Goal: Complete application form

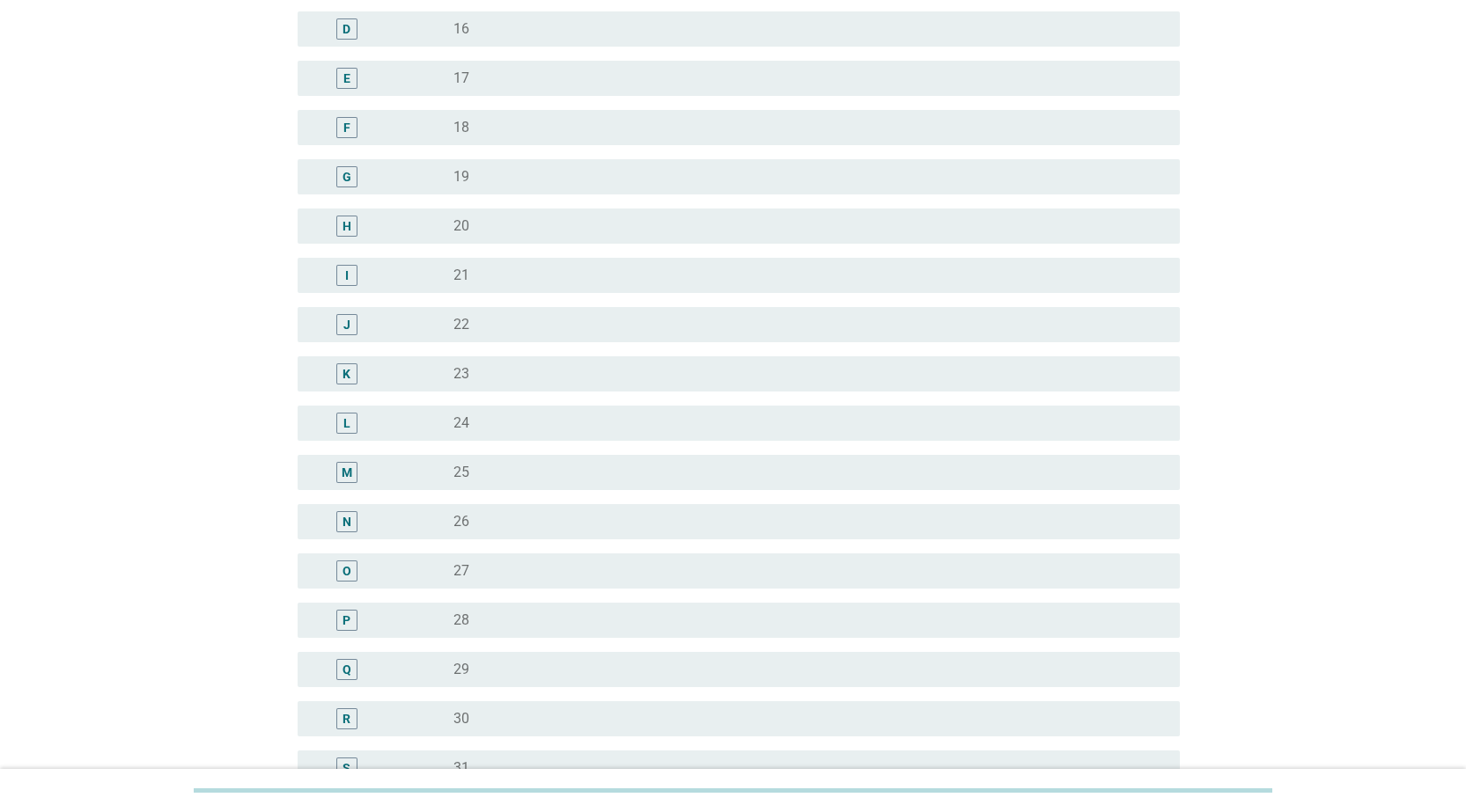
scroll to position [792, 0]
click at [485, 433] on div "radio_button_unchecked 33" at bounding box center [802, 426] width 697 height 17
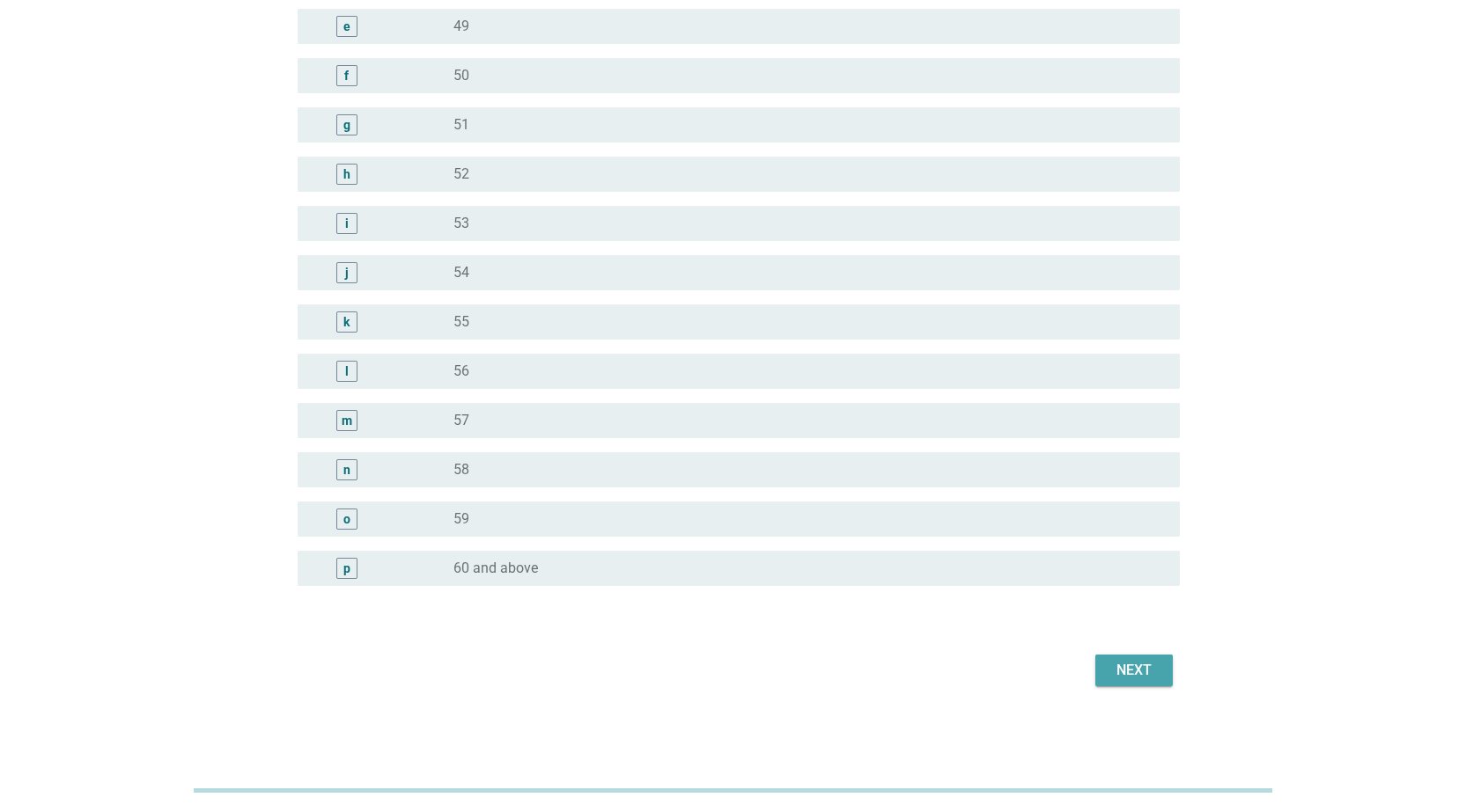
click at [1126, 676] on div "Next" at bounding box center [1133, 671] width 50 height 21
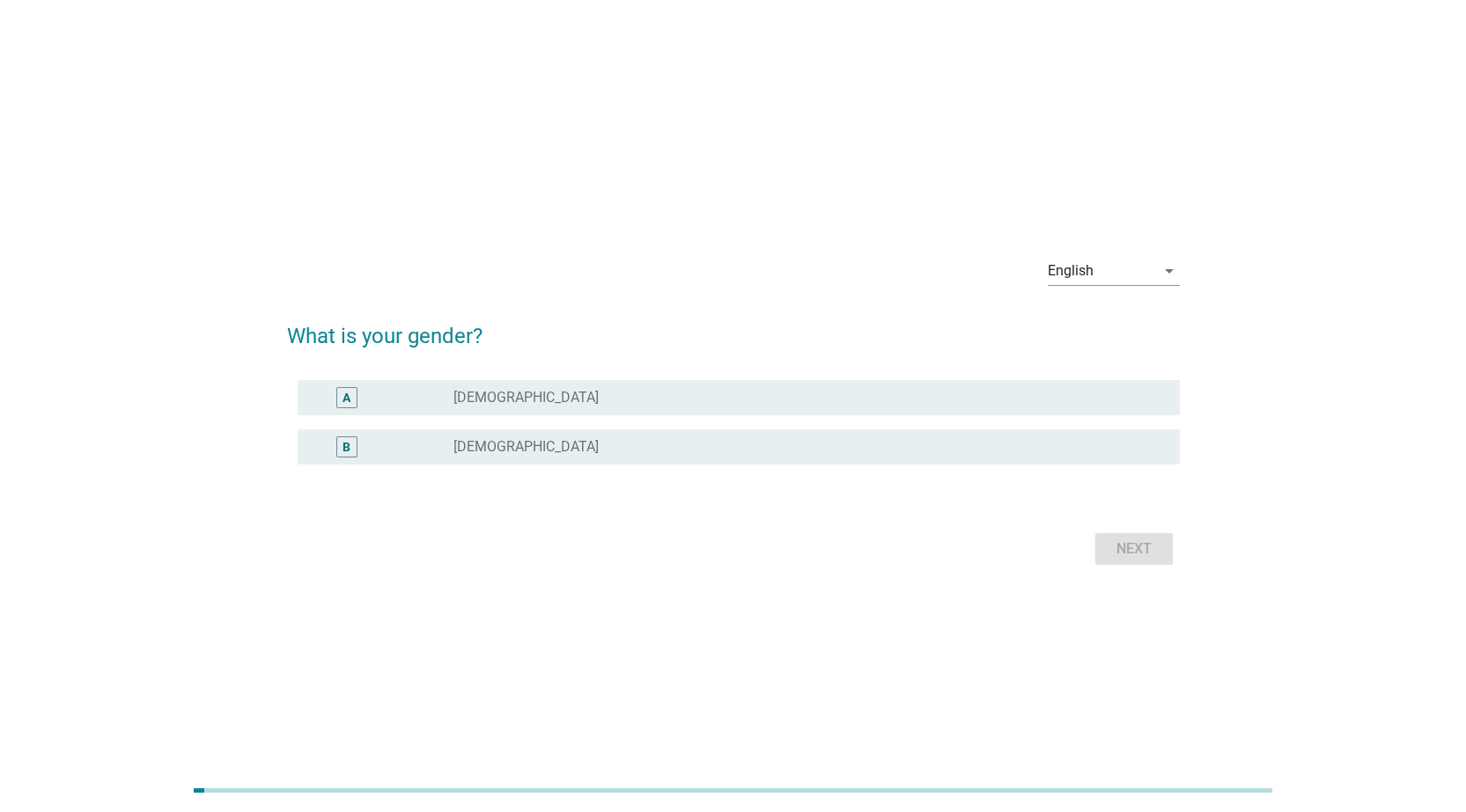
click at [652, 459] on div "B radio_button_unchecked [DEMOGRAPHIC_DATA]" at bounding box center [739, 447] width 882 height 35
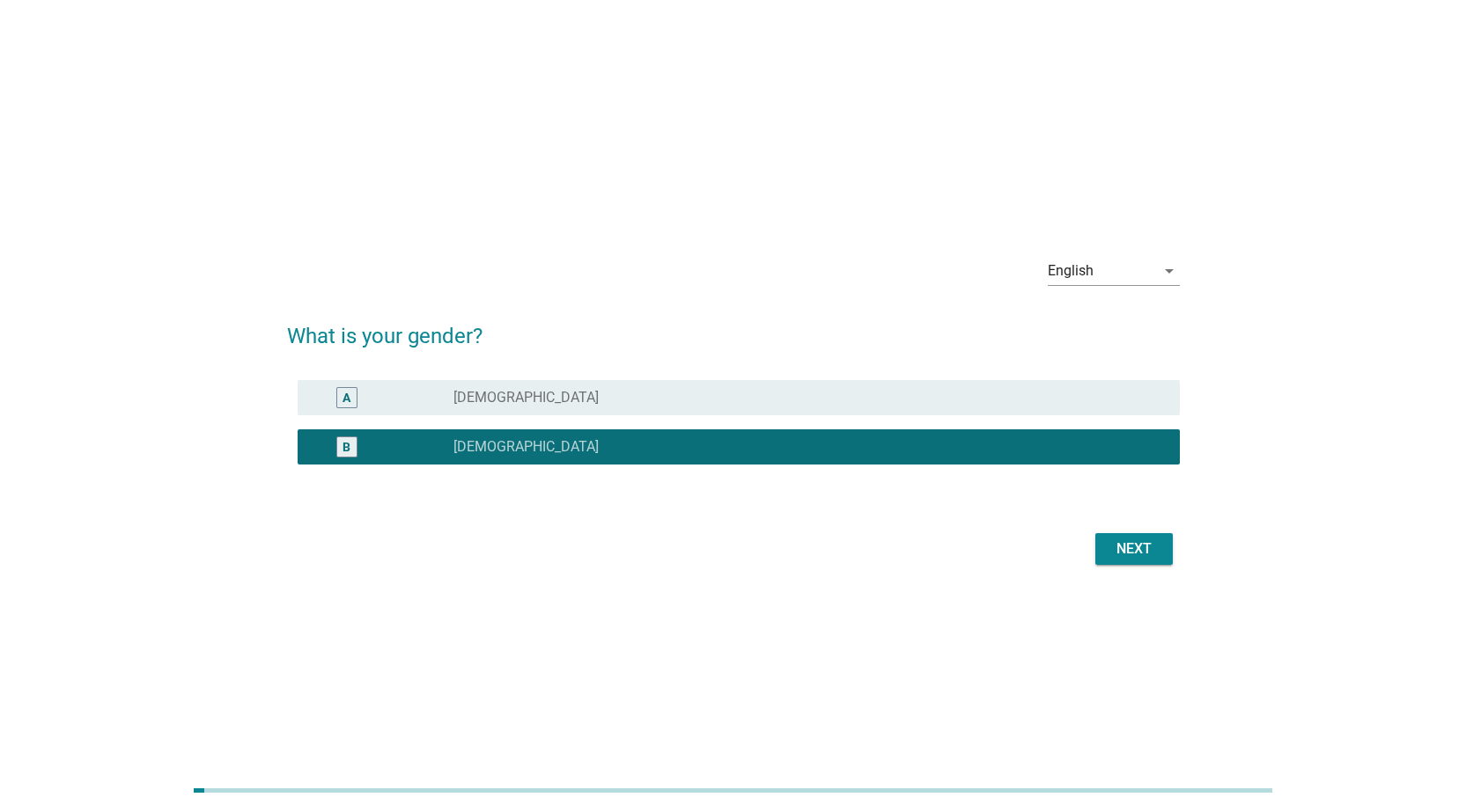
click at [1116, 558] on div "Next" at bounding box center [1133, 548] width 50 height 21
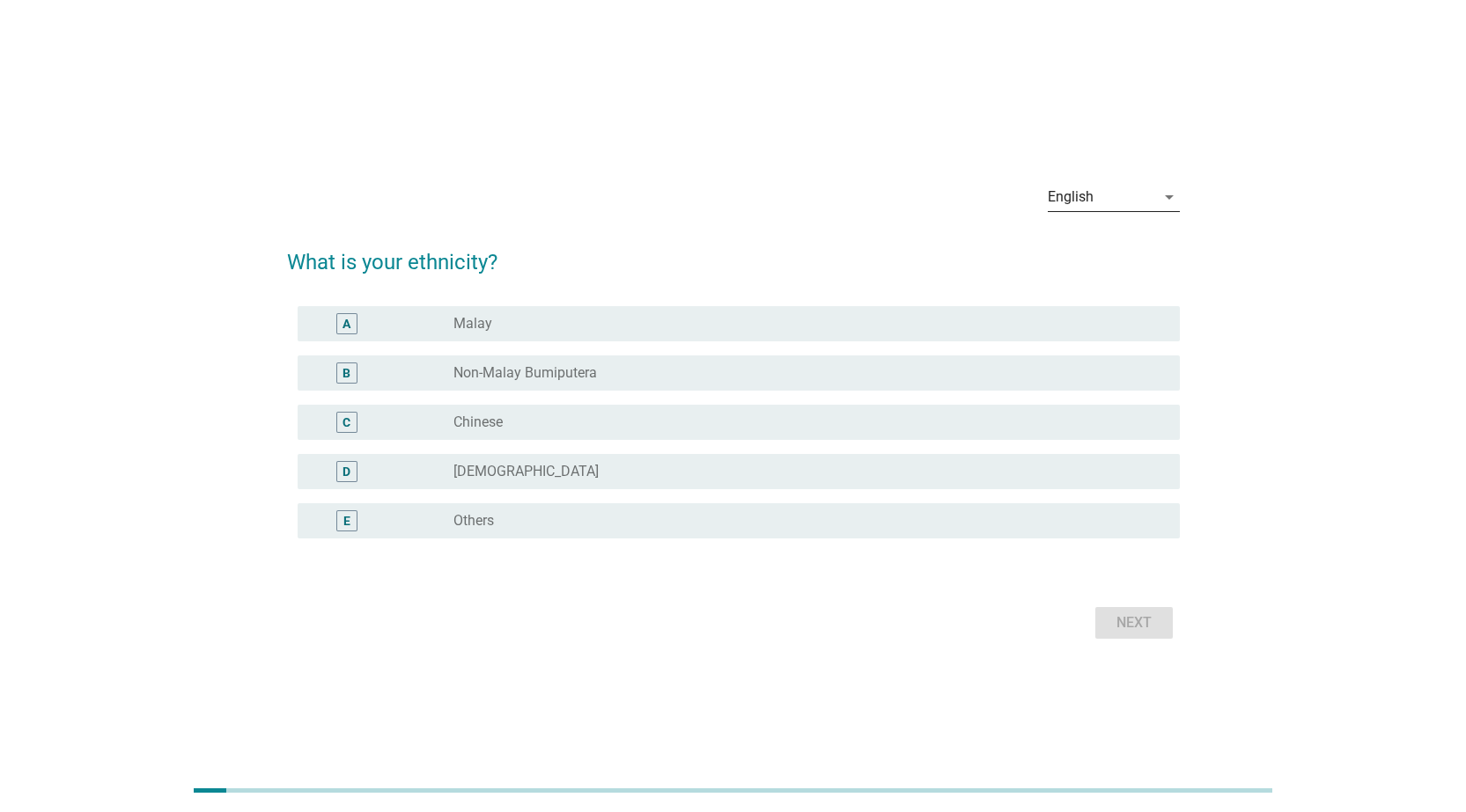
click at [1066, 193] on div "English" at bounding box center [1070, 197] width 46 height 16
click at [678, 419] on div "radio_button_unchecked Chinese" at bounding box center [802, 422] width 697 height 17
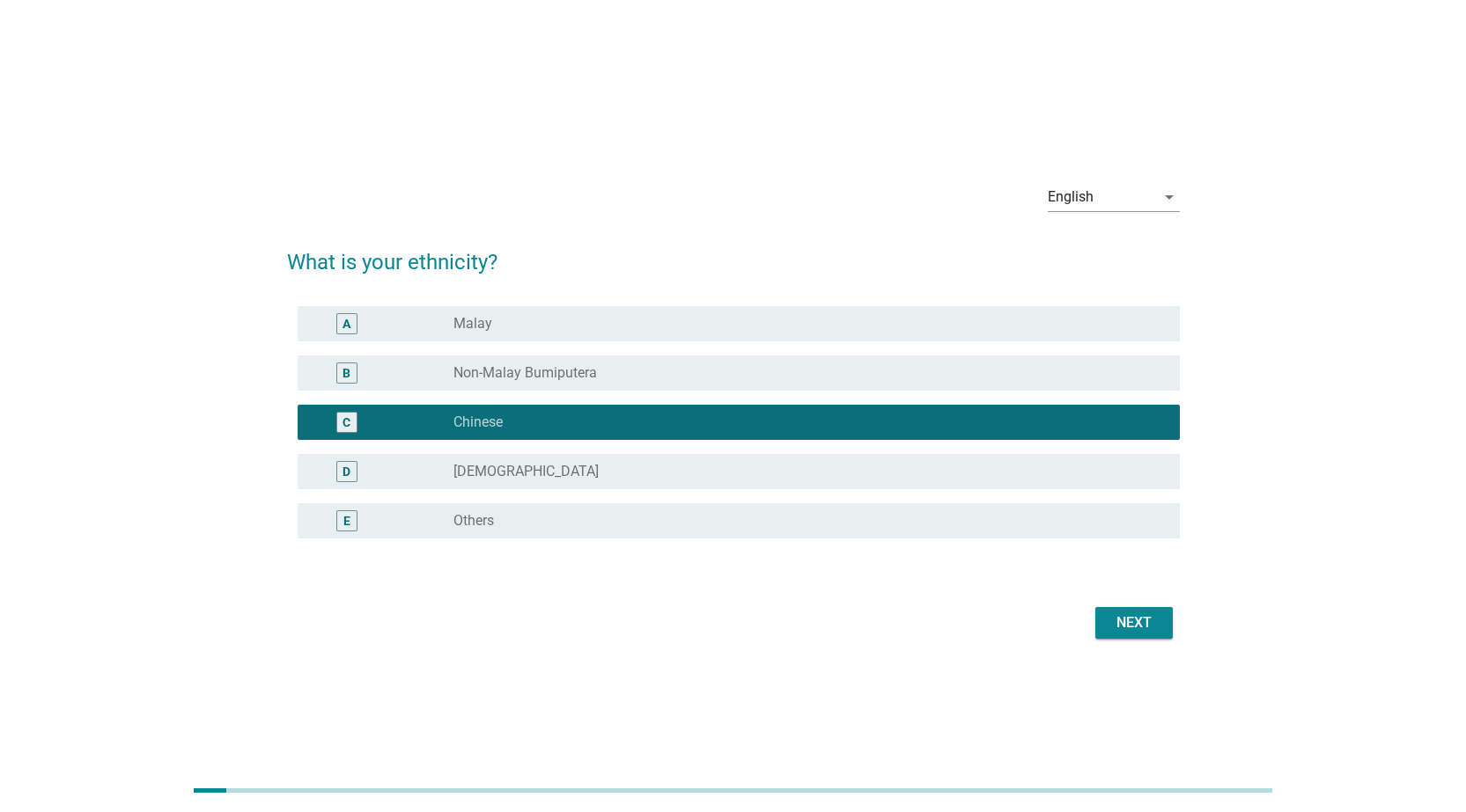
click at [1101, 623] on button "Next" at bounding box center [1133, 623] width 77 height 31
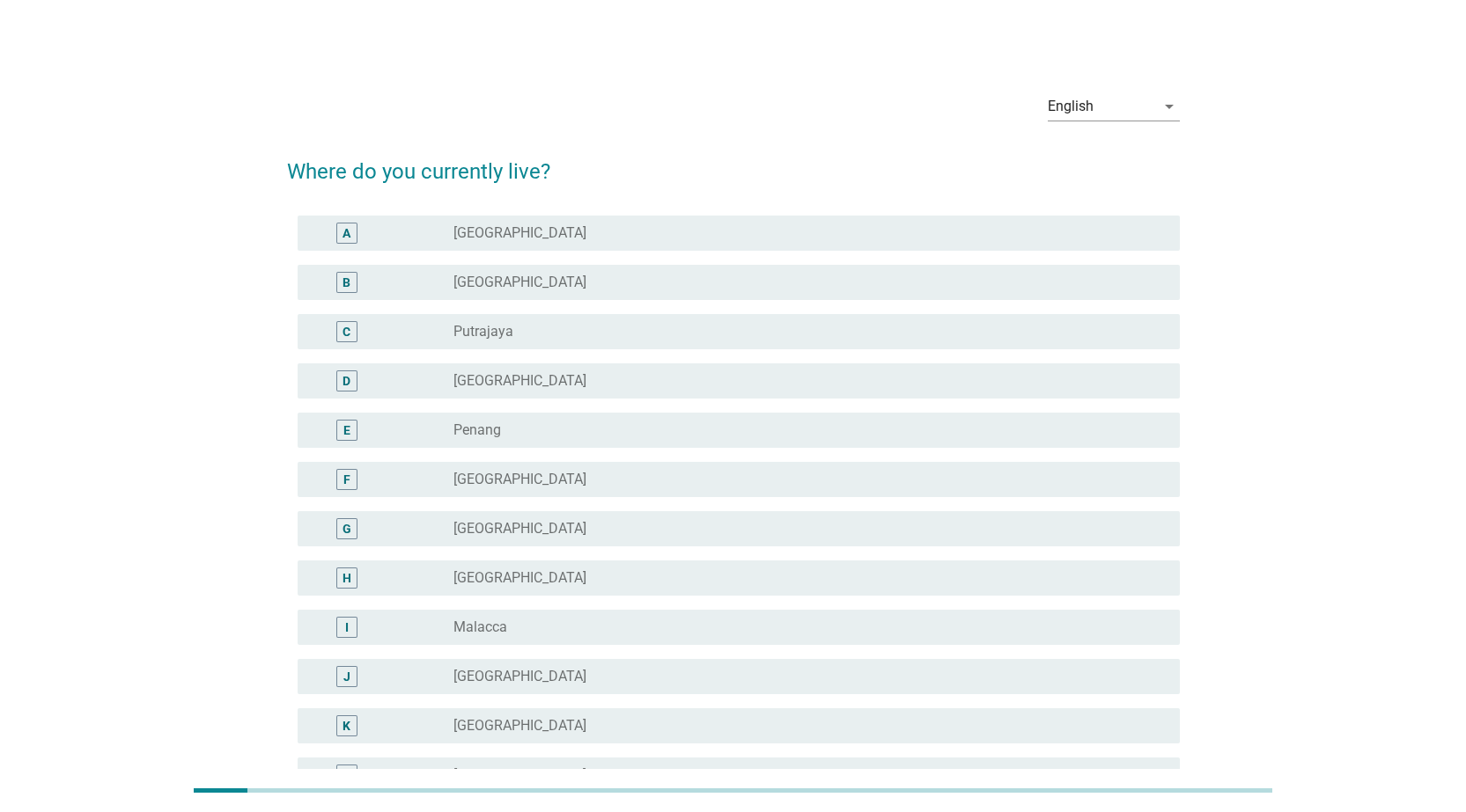
click at [536, 668] on div "radio_button_unchecked [GEOGRAPHIC_DATA]" at bounding box center [802, 676] width 697 height 17
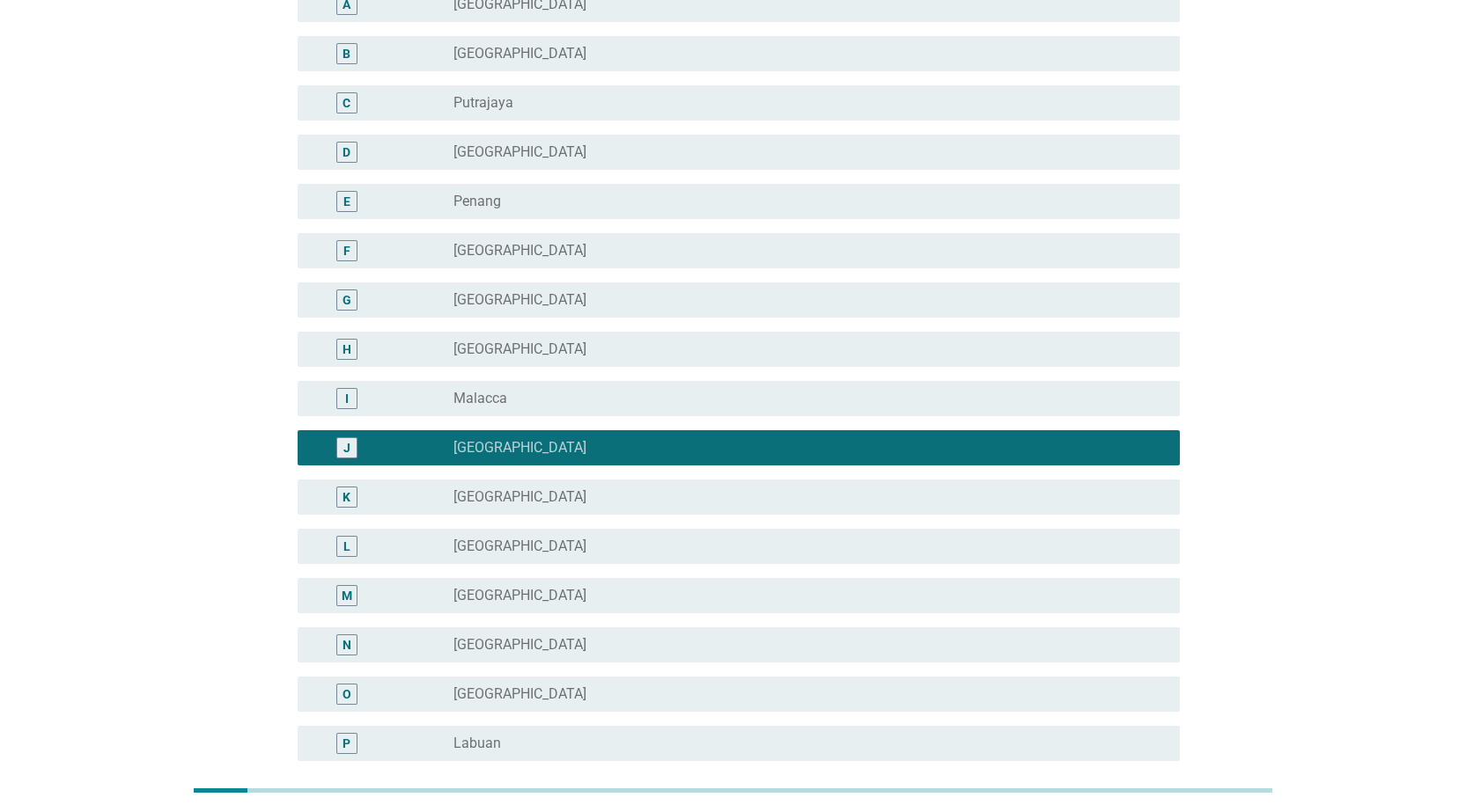
scroll to position [404, 0]
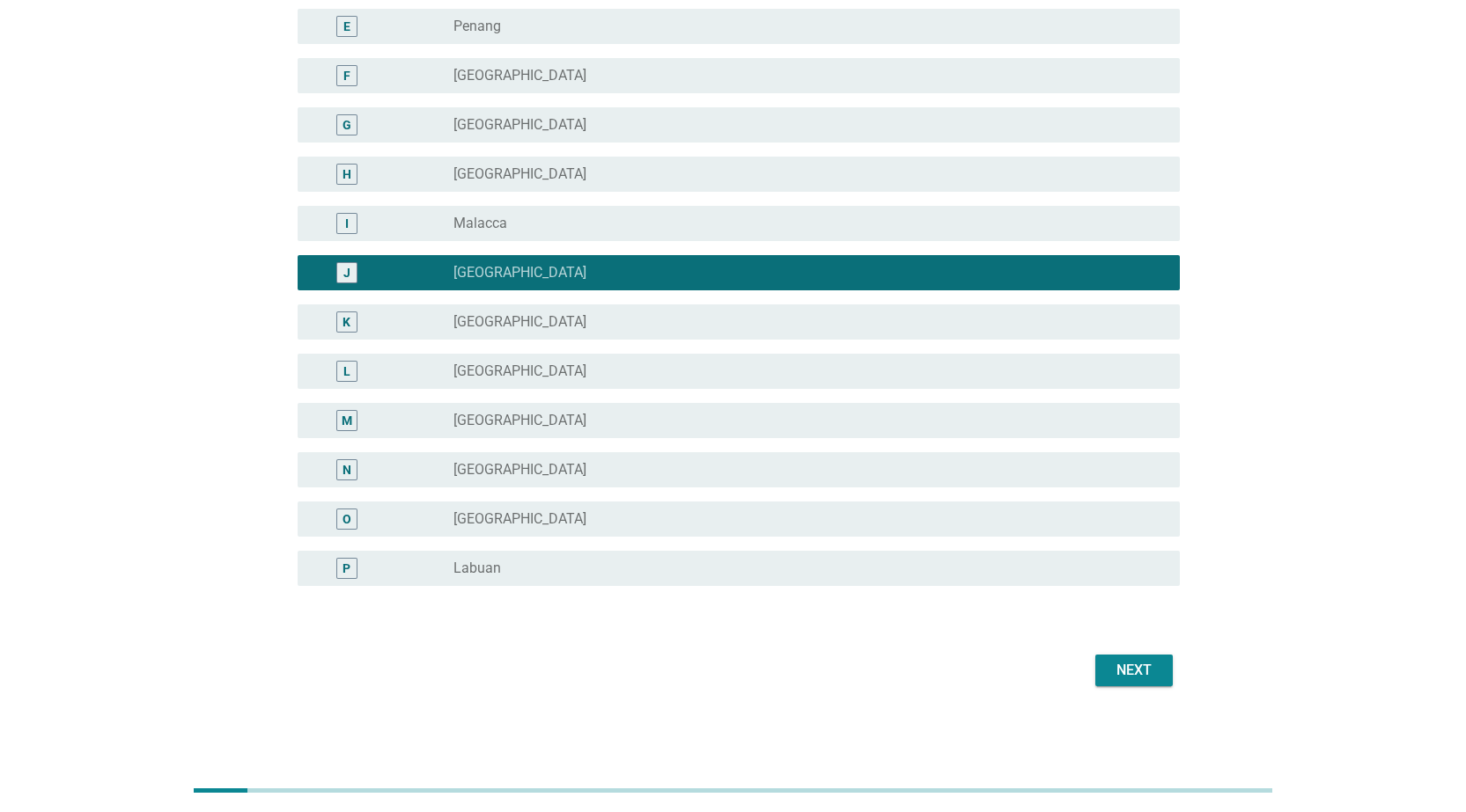
click at [1139, 659] on button "Next" at bounding box center [1133, 671] width 77 height 31
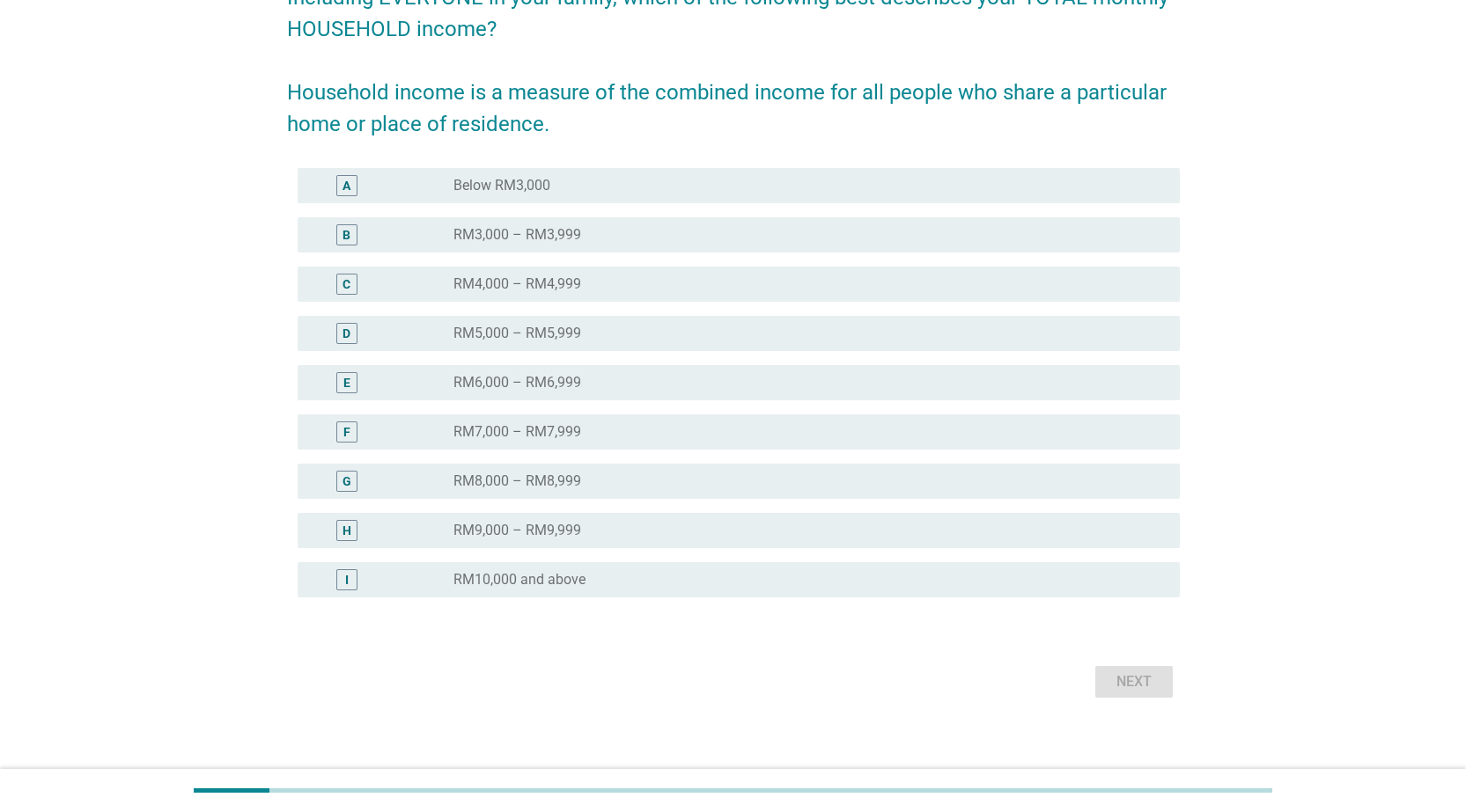
scroll to position [176, 0]
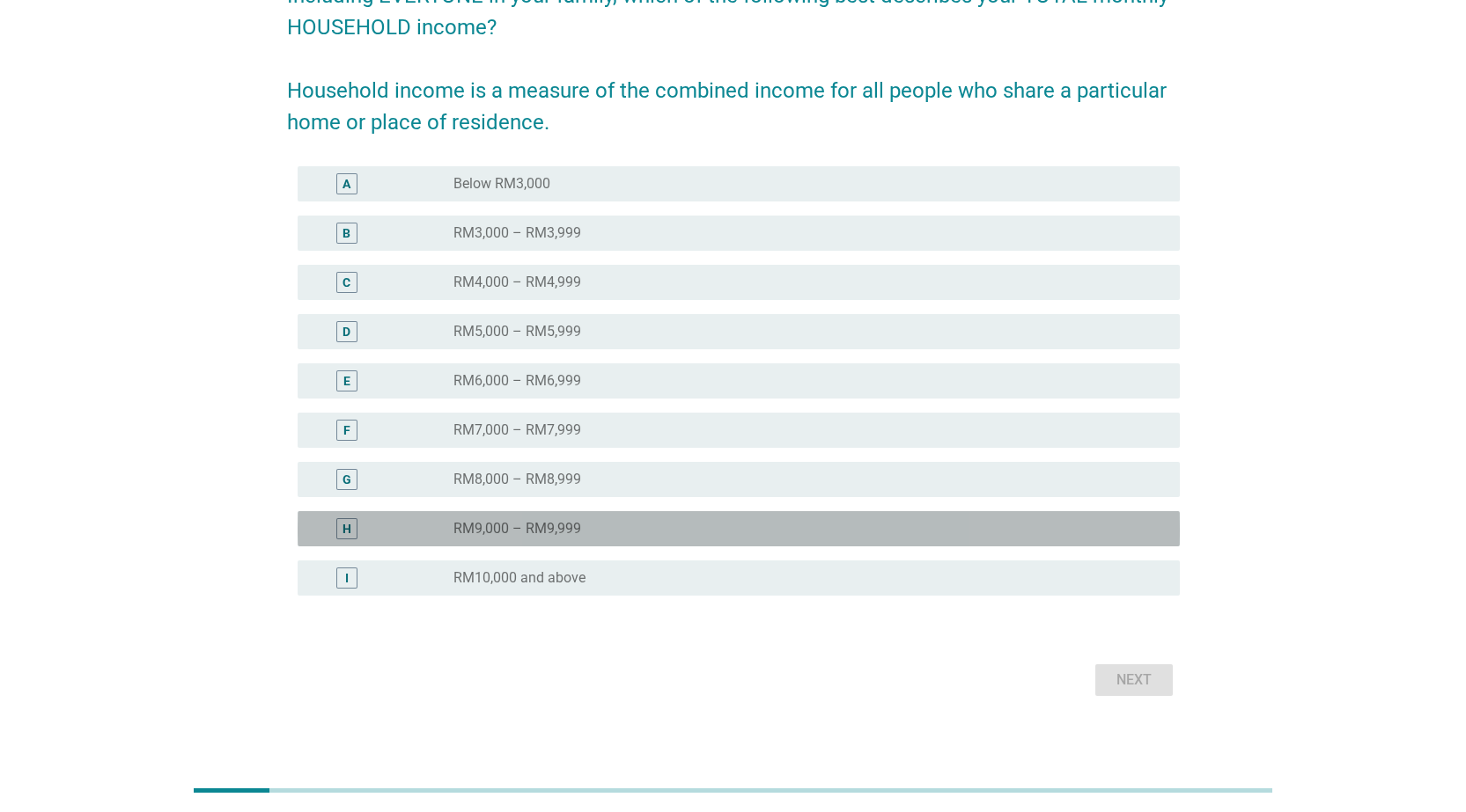
click at [602, 517] on div "H radio_button_unchecked RM9,000 – RM9,999" at bounding box center [739, 529] width 882 height 35
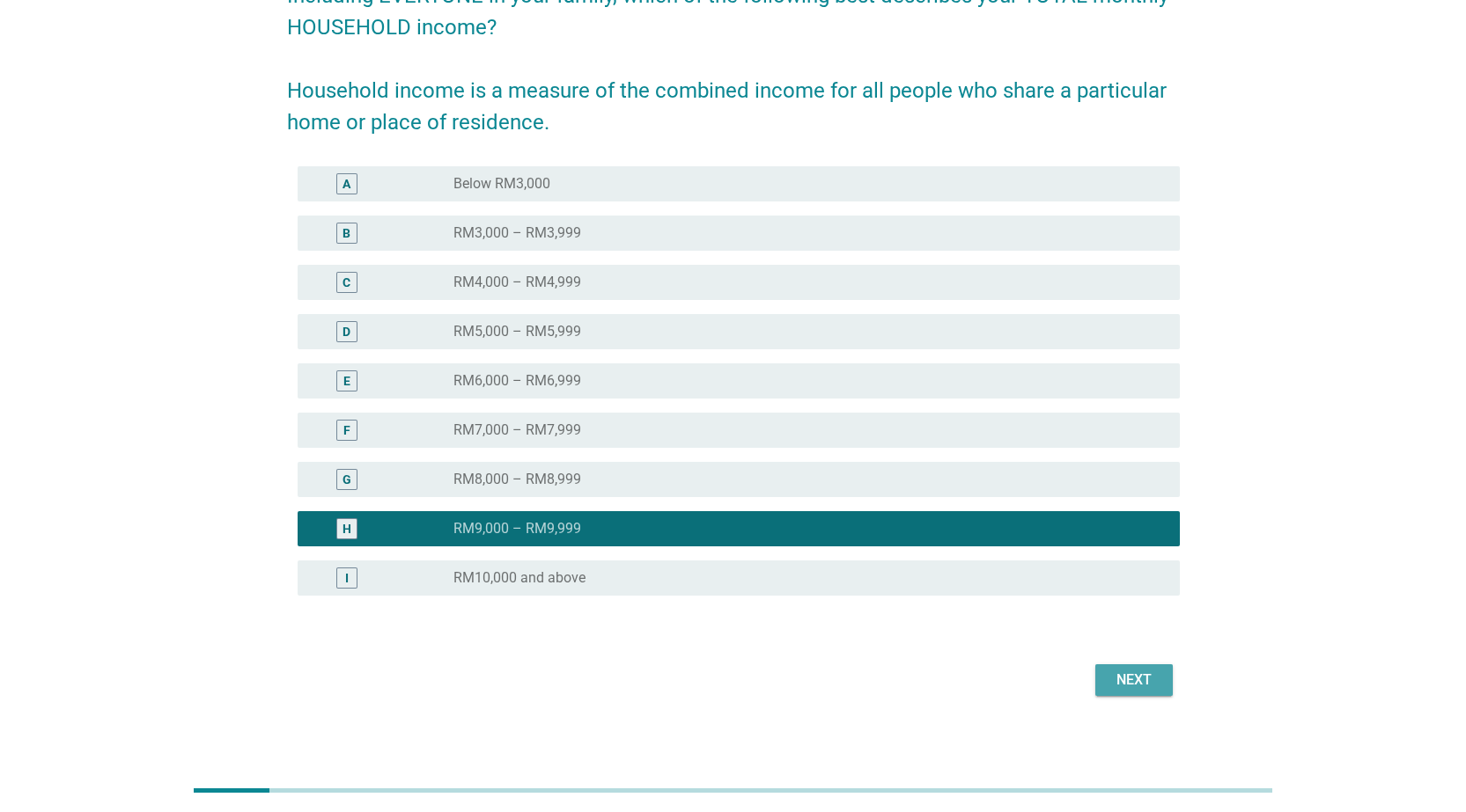
click at [1135, 674] on div "Next" at bounding box center [1133, 680] width 50 height 21
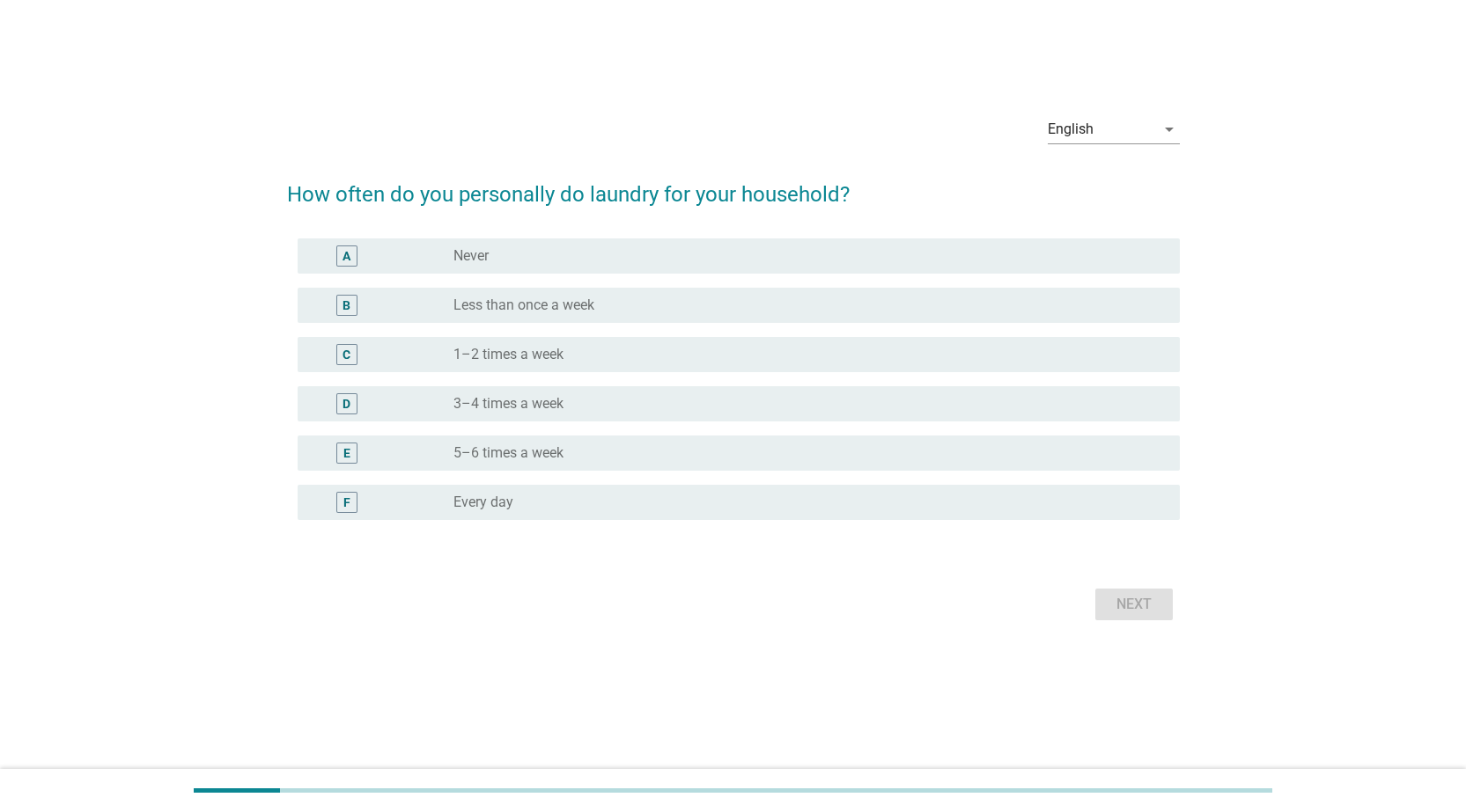
scroll to position [0, 0]
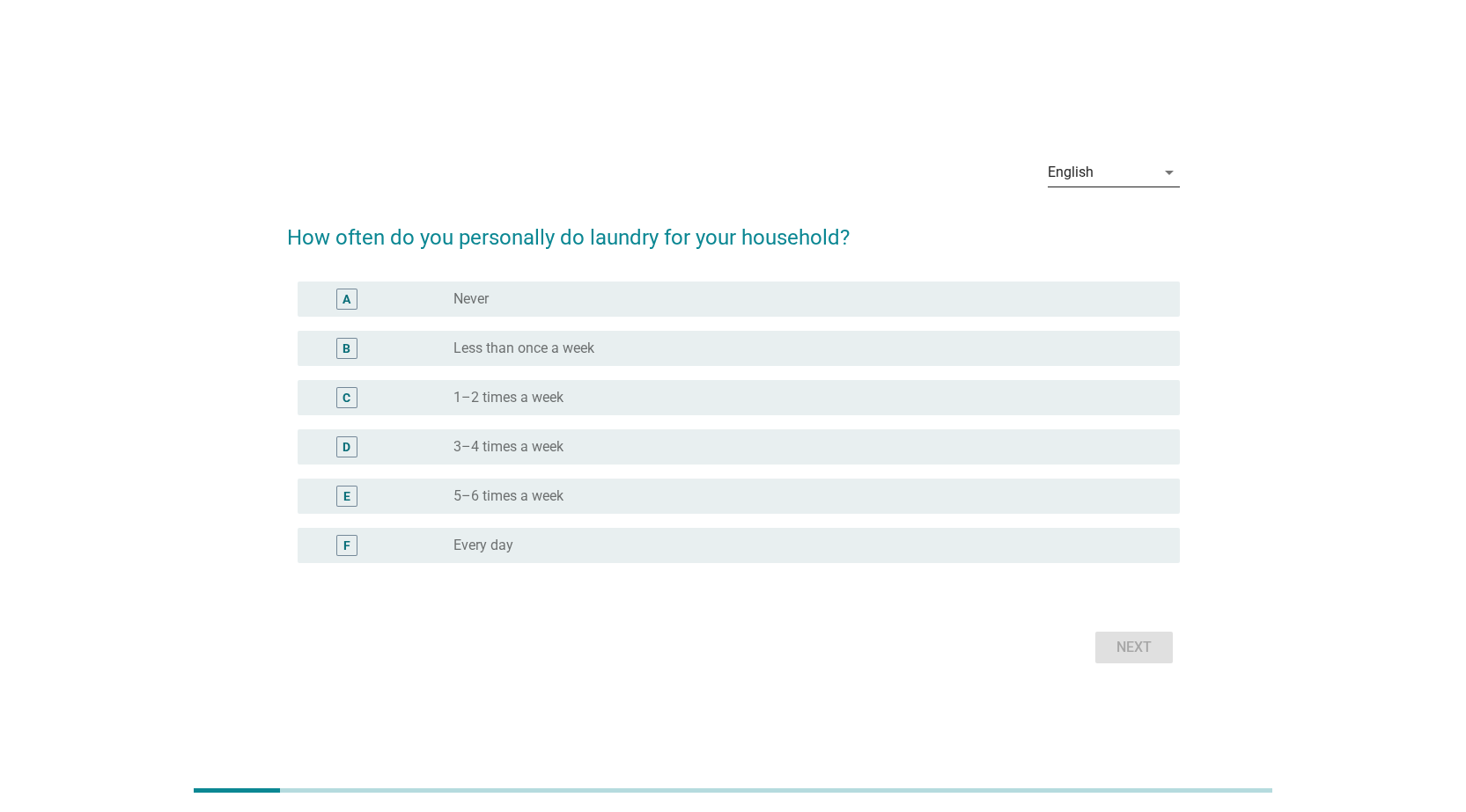
click at [1117, 177] on div "English" at bounding box center [1100, 172] width 107 height 28
click at [1097, 265] on div "中文（简体）" at bounding box center [1112, 271] width 104 height 21
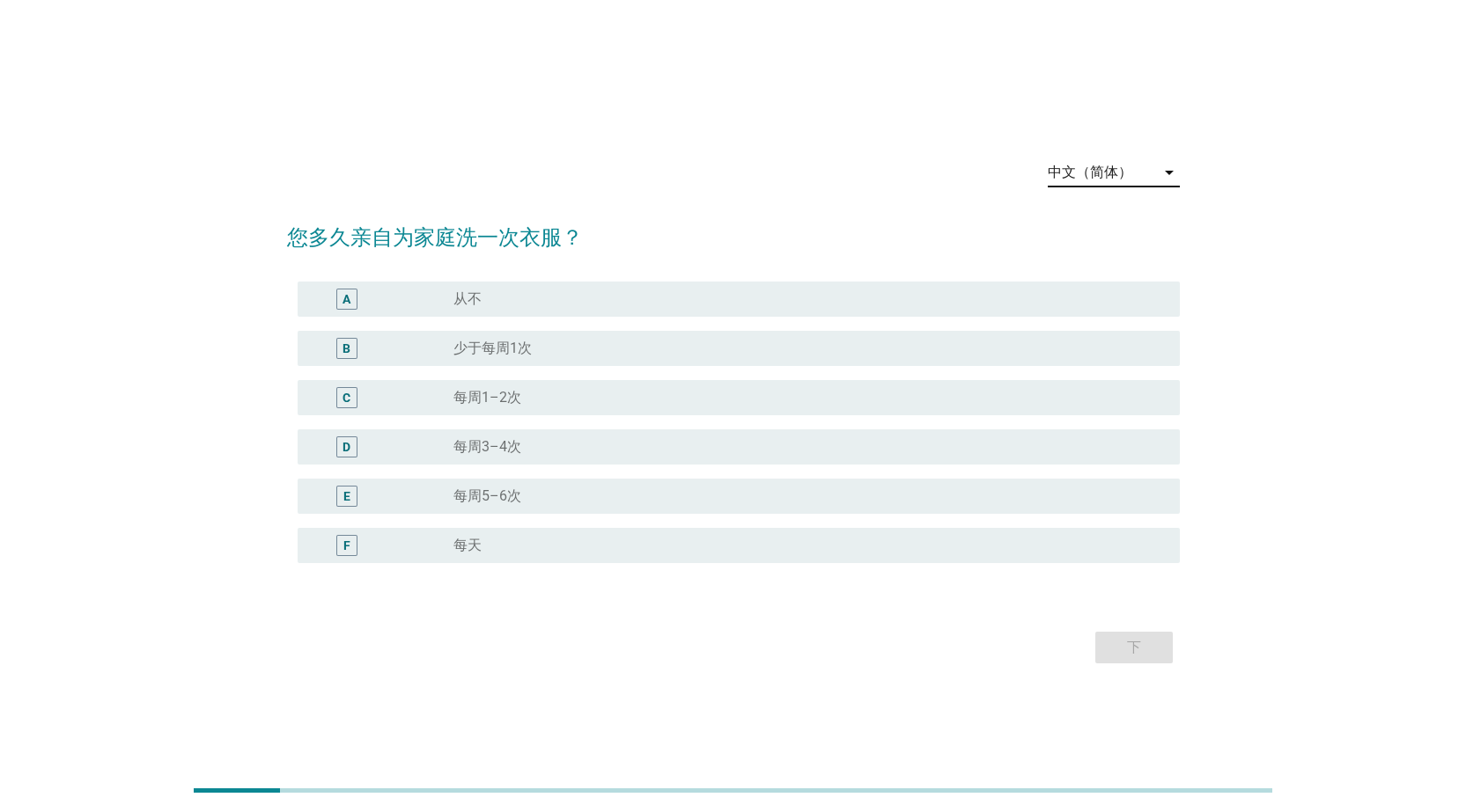
click at [603, 392] on div "radio_button_unchecked 每周1–2次" at bounding box center [802, 398] width 697 height 17
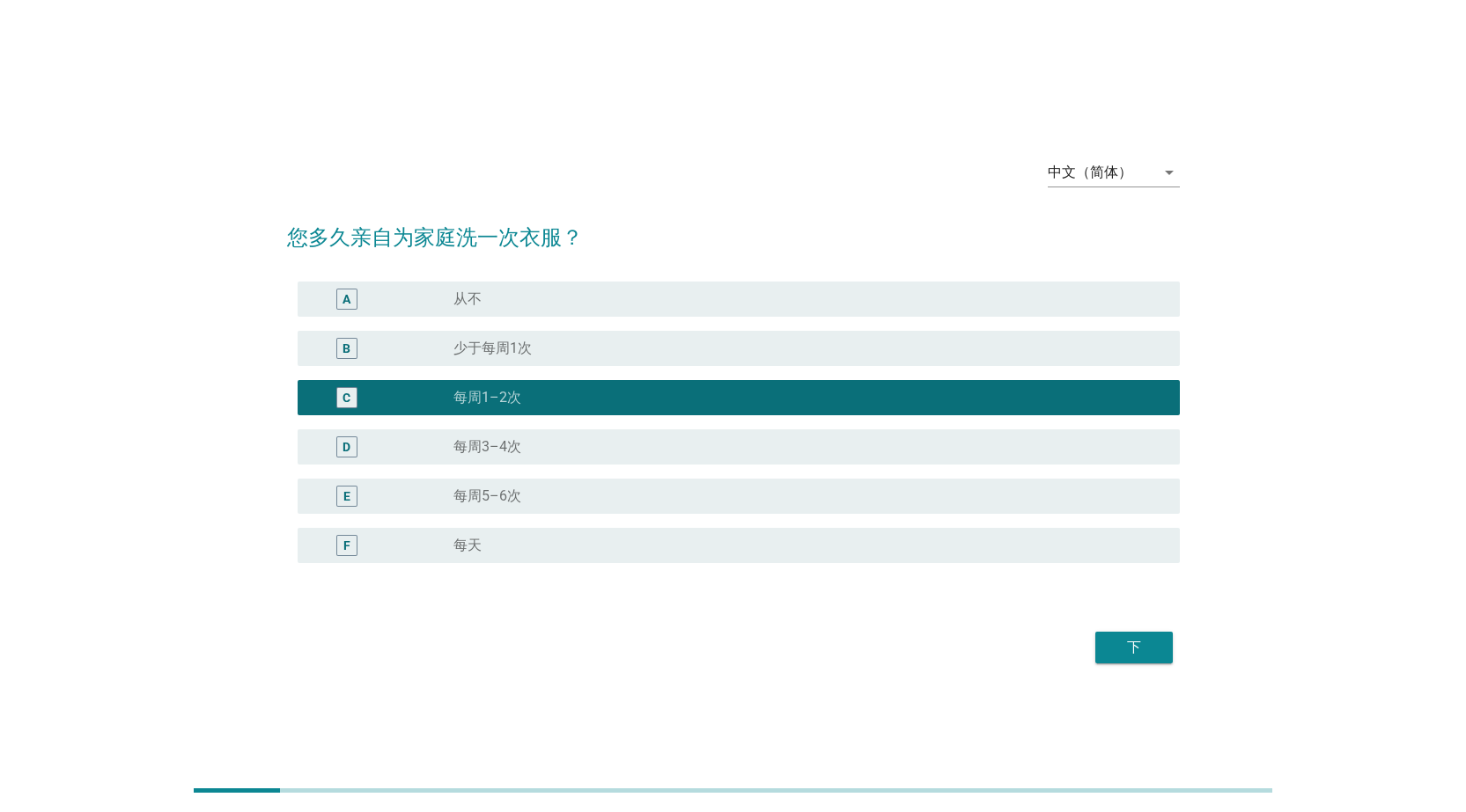
click at [1145, 653] on div "下" at bounding box center [1133, 648] width 50 height 21
